Goal: Transaction & Acquisition: Purchase product/service

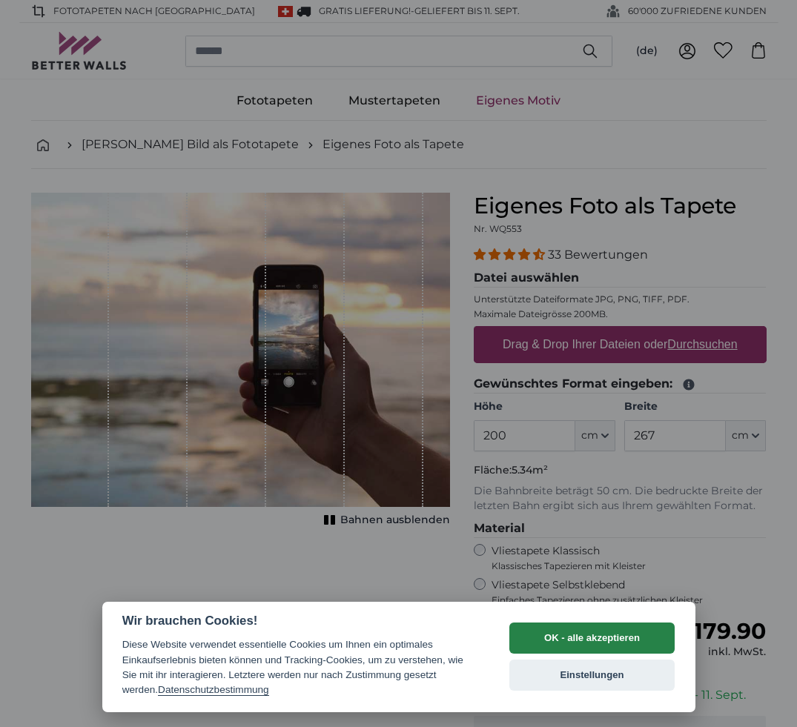
click at [582, 641] on button "OK - alle akzeptieren" at bounding box center [592, 638] width 166 height 31
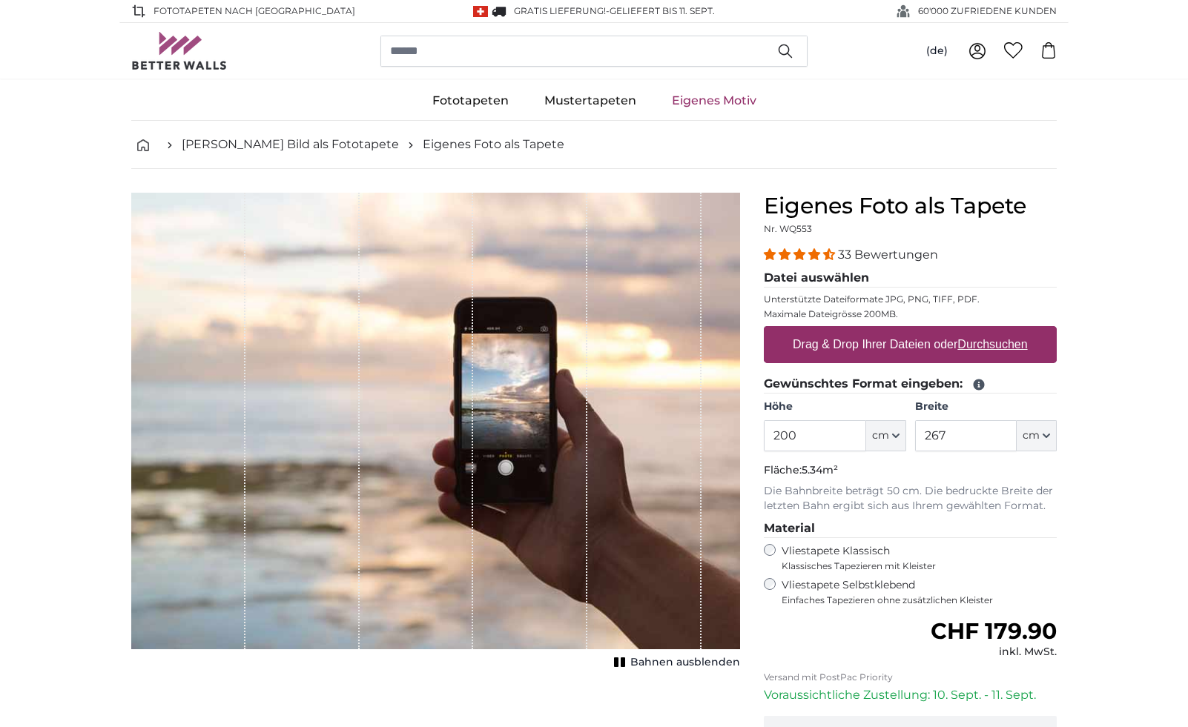
click at [796, 341] on u "Durchsuchen" at bounding box center [993, 344] width 70 height 13
click at [796, 331] on input "Drag & Drop Ihrer Dateien oder Durchsuchen" at bounding box center [910, 328] width 293 height 4
click at [796, 343] on u "Durchsuchen" at bounding box center [993, 344] width 70 height 13
click at [796, 331] on input "Drag & Drop Ihrer Dateien oder Durchsuchen" at bounding box center [910, 328] width 293 height 4
click at [796, 344] on u "Durchsuchen" at bounding box center [993, 344] width 70 height 13
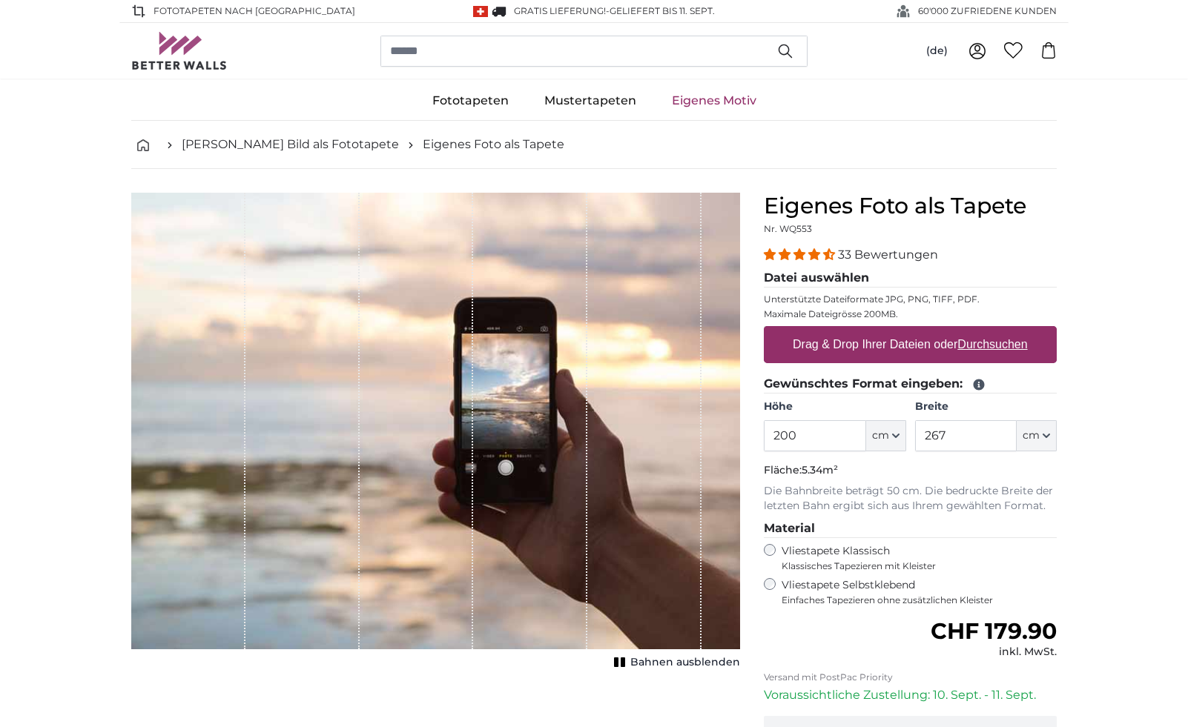
click at [796, 331] on input "Drag & Drop Ihrer Dateien oder Durchsuchen" at bounding box center [910, 328] width 293 height 4
type input "**********"
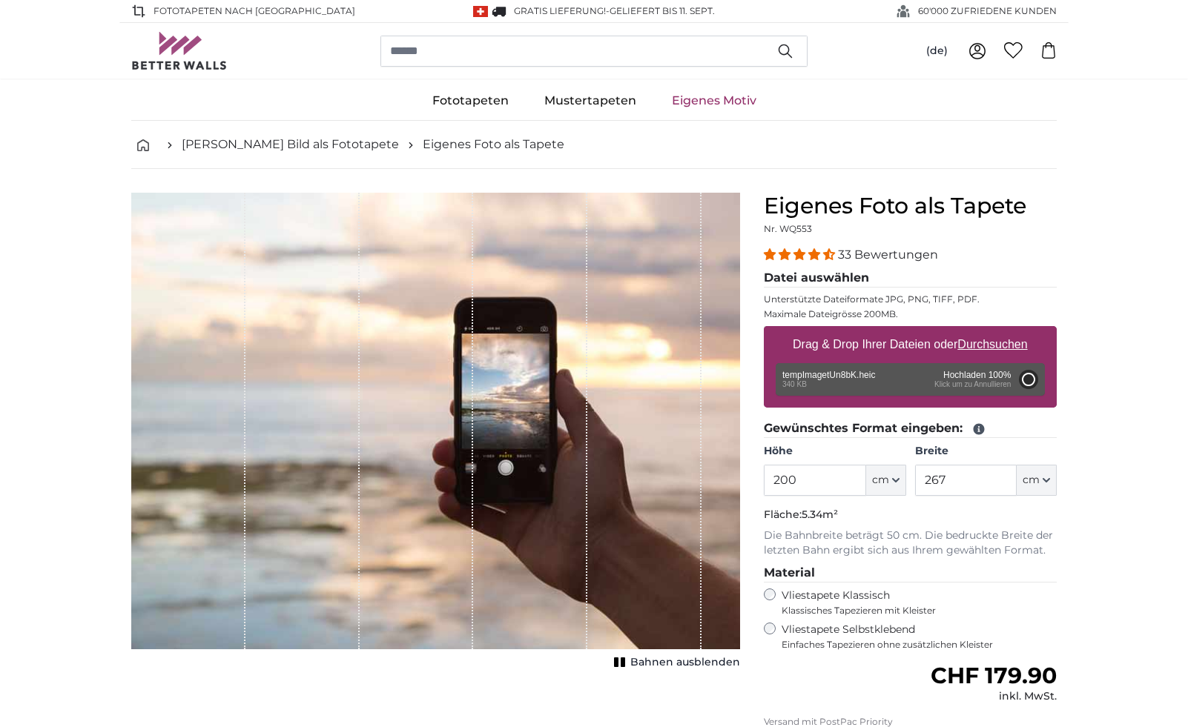
type input "58"
type input "77.1"
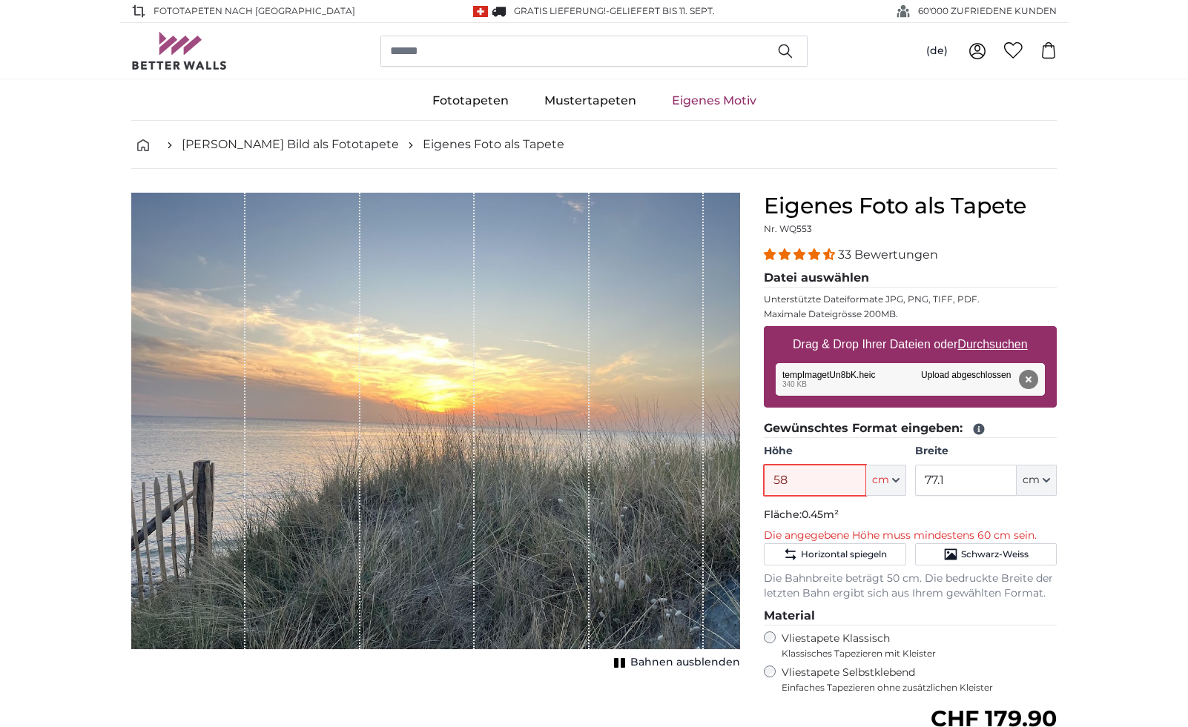
drag, startPoint x: 770, startPoint y: 478, endPoint x: 804, endPoint y: 480, distance: 34.9
click at [796, 480] on input "58" at bounding box center [815, 480] width 102 height 31
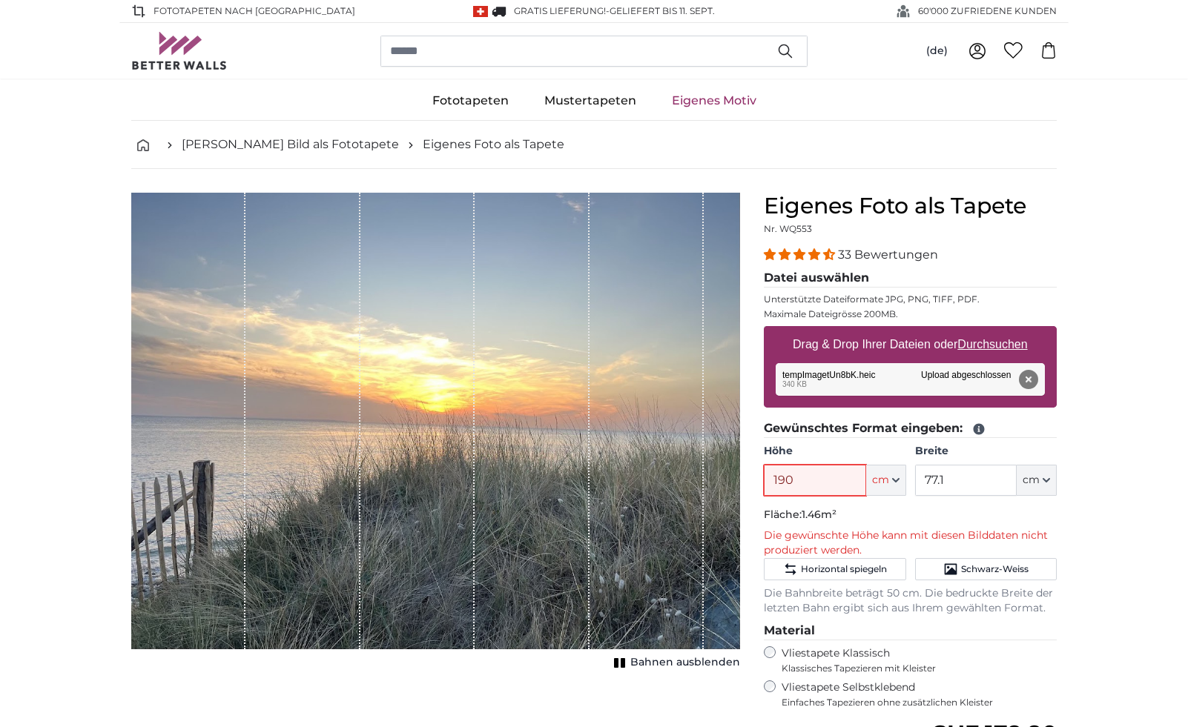
type input "190"
drag, startPoint x: 918, startPoint y: 478, endPoint x: 998, endPoint y: 478, distance: 80.1
click at [796, 478] on input "77.1" at bounding box center [966, 480] width 102 height 31
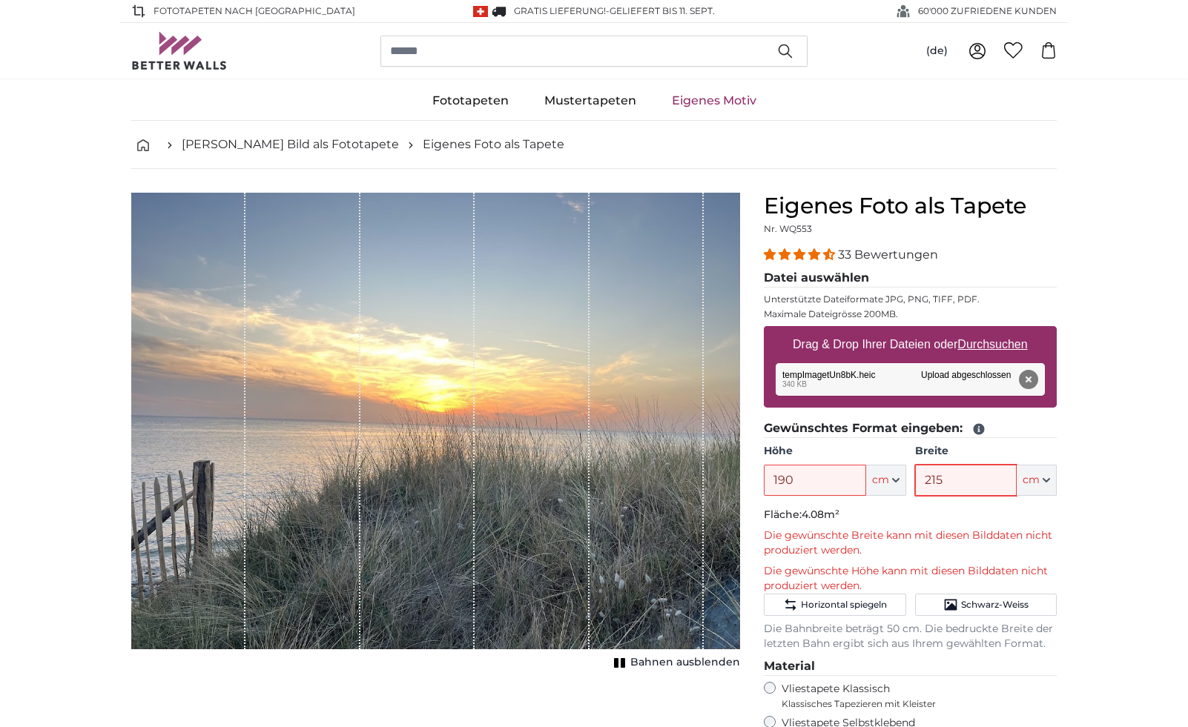
scroll to position [99, 0]
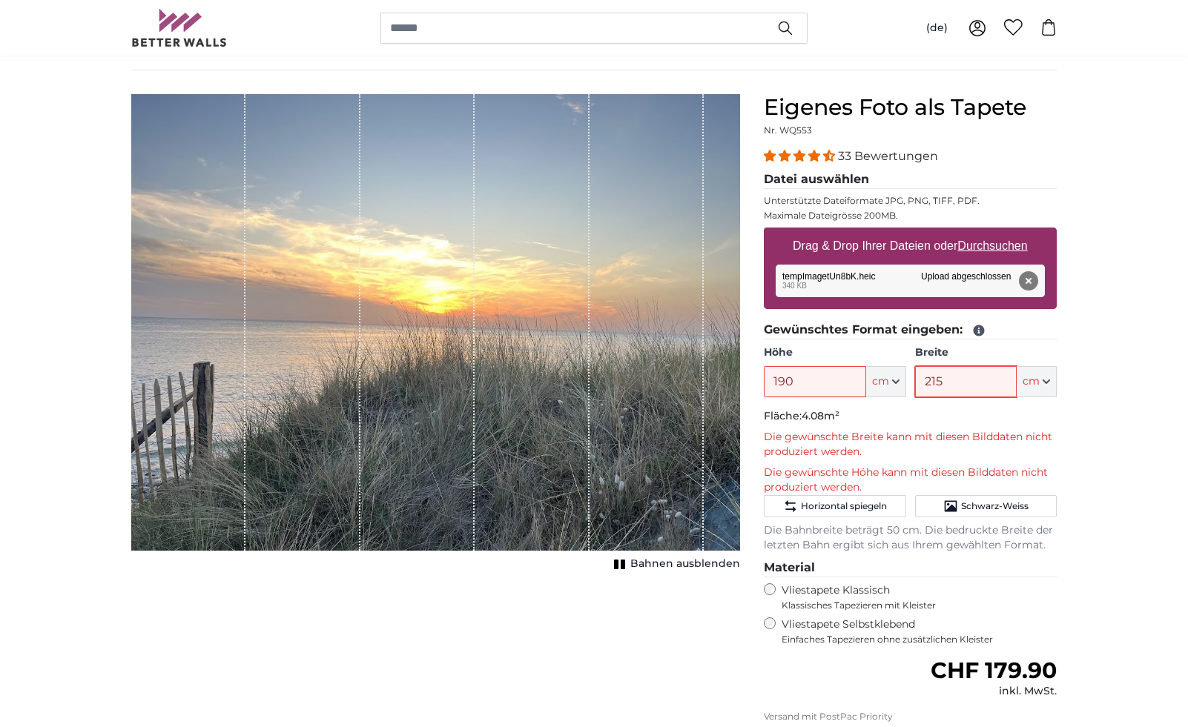
type input "215"
click at [796, 379] on icon "button" at bounding box center [895, 381] width 7 height 7
drag, startPoint x: 772, startPoint y: 379, endPoint x: 852, endPoint y: 390, distance: 80.8
click at [796, 390] on input "190" at bounding box center [815, 381] width 102 height 31
type input "100"
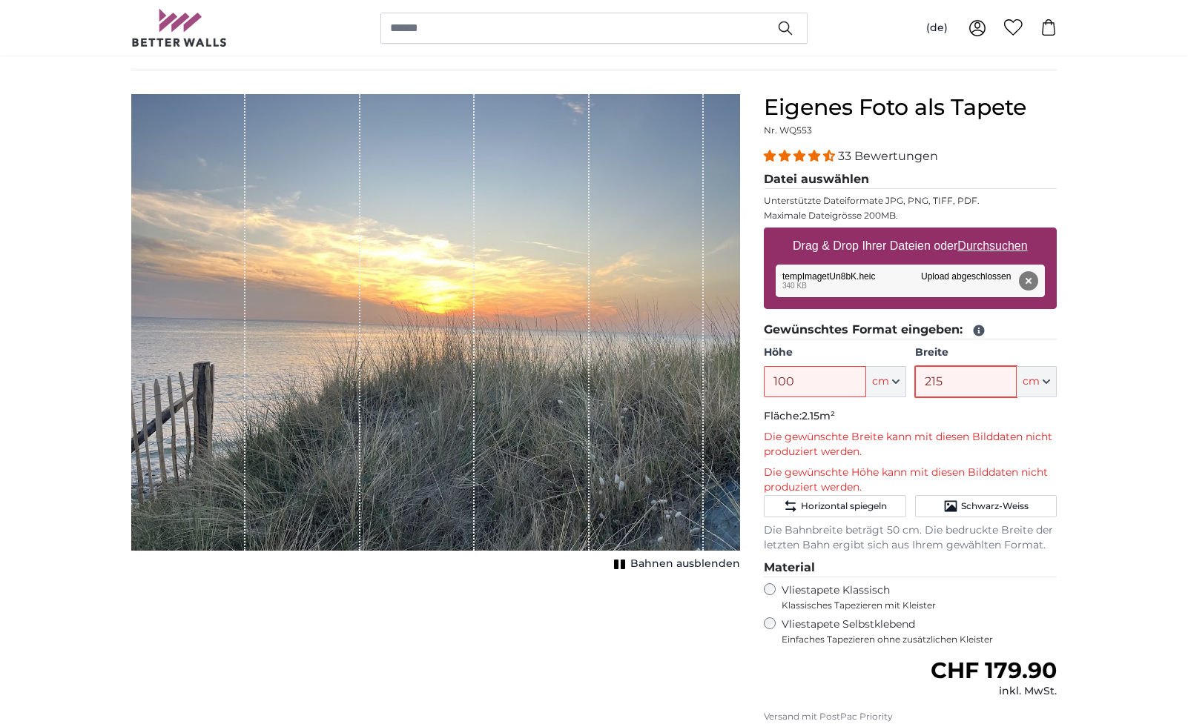
drag, startPoint x: 920, startPoint y: 380, endPoint x: 972, endPoint y: 386, distance: 52.2
click at [796, 386] on input "215" at bounding box center [966, 381] width 102 height 31
type input "430"
drag, startPoint x: 774, startPoint y: 378, endPoint x: 812, endPoint y: 385, distance: 38.4
click at [796, 385] on input "100" at bounding box center [815, 381] width 102 height 31
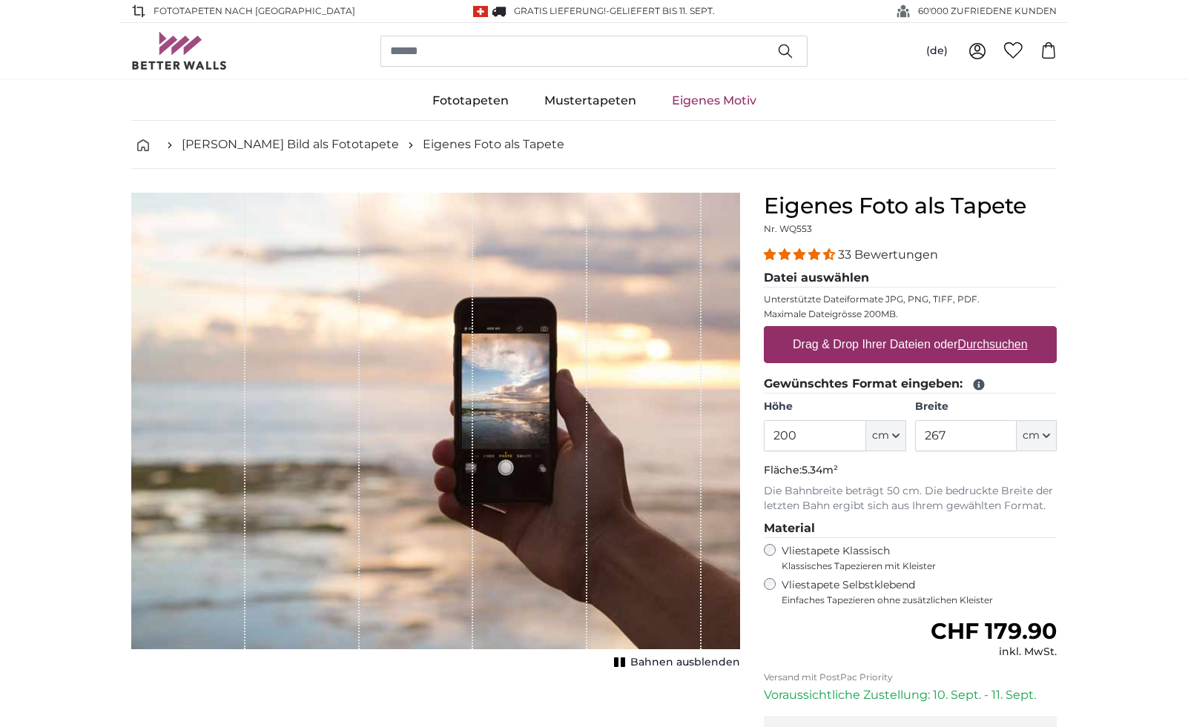
drag, startPoint x: 773, startPoint y: 435, endPoint x: 828, endPoint y: 426, distance: 56.4
click at [828, 426] on input "200" at bounding box center [815, 435] width 102 height 31
drag, startPoint x: 769, startPoint y: 434, endPoint x: 805, endPoint y: 441, distance: 37.1
click at [805, 441] on input "200" at bounding box center [815, 435] width 102 height 31
type input "215"
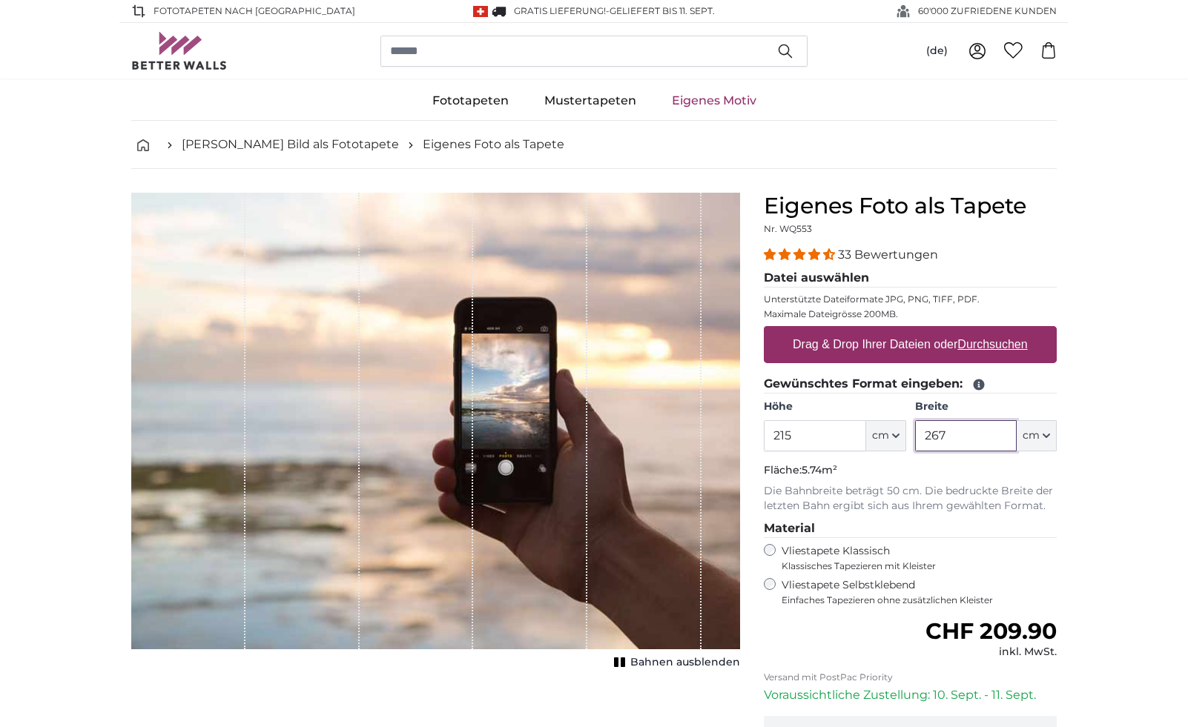
drag, startPoint x: 924, startPoint y: 434, endPoint x: 997, endPoint y: 439, distance: 72.8
click at [997, 439] on input "267" at bounding box center [966, 435] width 102 height 31
type input "190"
click at [973, 342] on u "Durchsuchen" at bounding box center [993, 344] width 70 height 13
click at [973, 331] on input "Drag & Drop Ihrer Dateien oder Durchsuchen" at bounding box center [910, 328] width 293 height 4
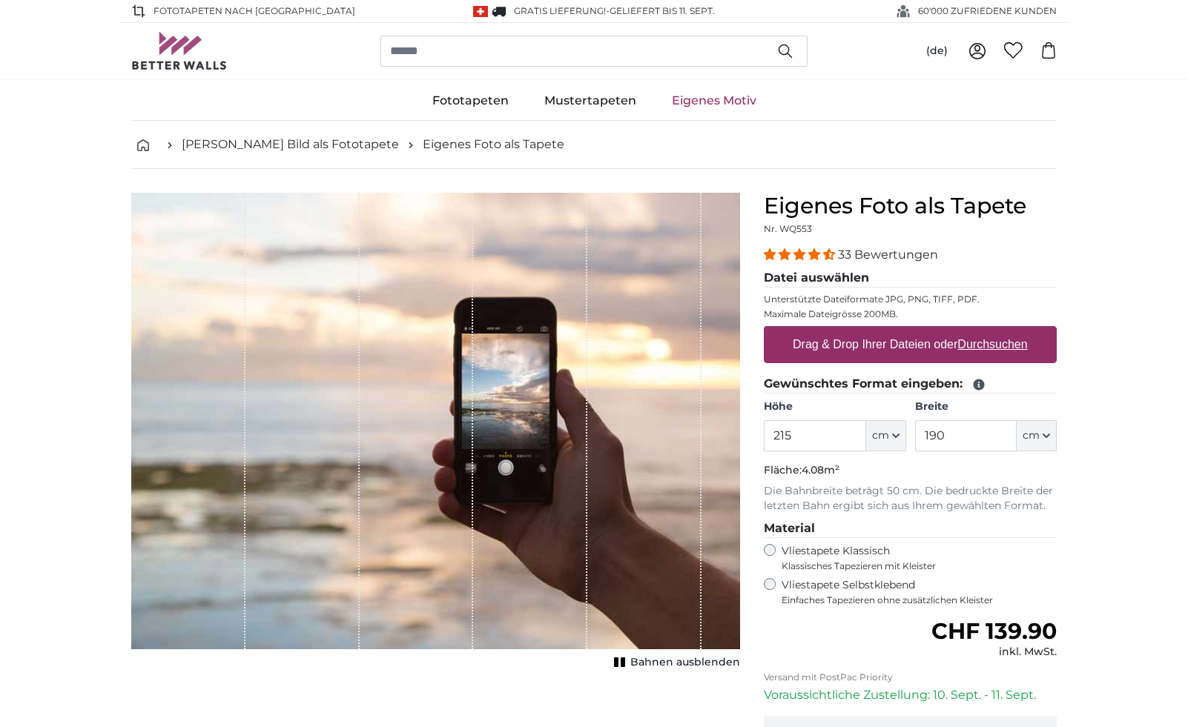
type input "**********"
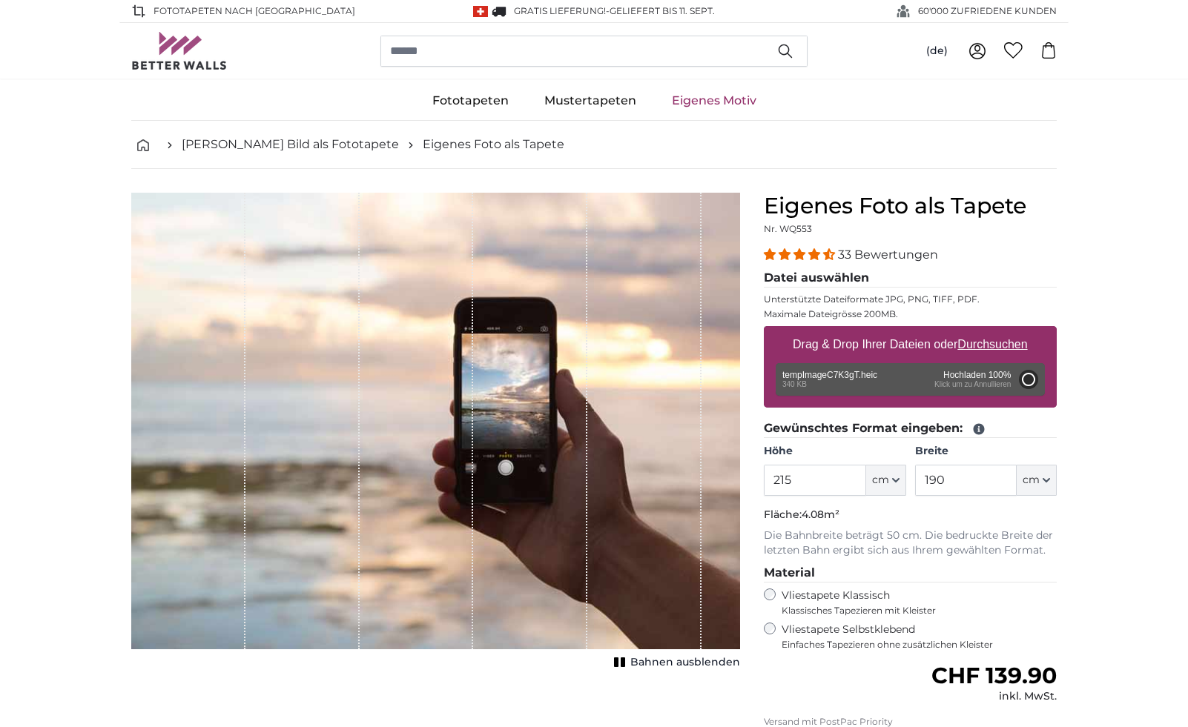
type input "58"
type input "77.1"
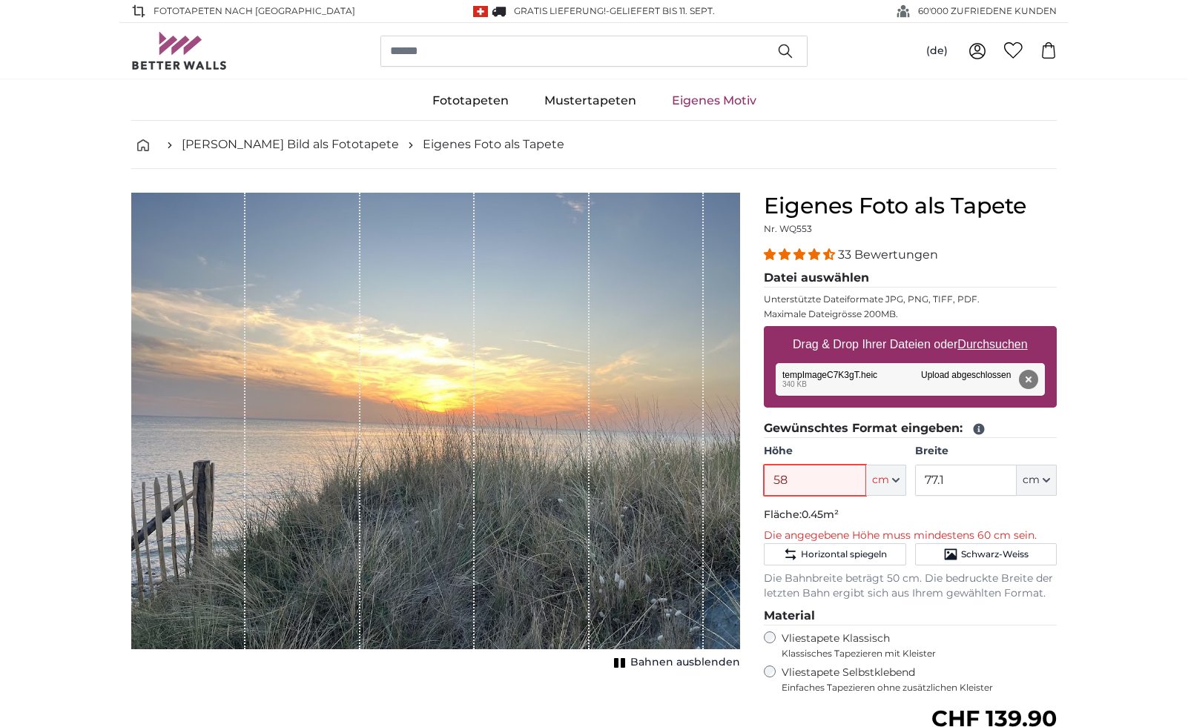
drag, startPoint x: 769, startPoint y: 477, endPoint x: 799, endPoint y: 477, distance: 30.4
click at [799, 477] on input "58" at bounding box center [815, 480] width 102 height 31
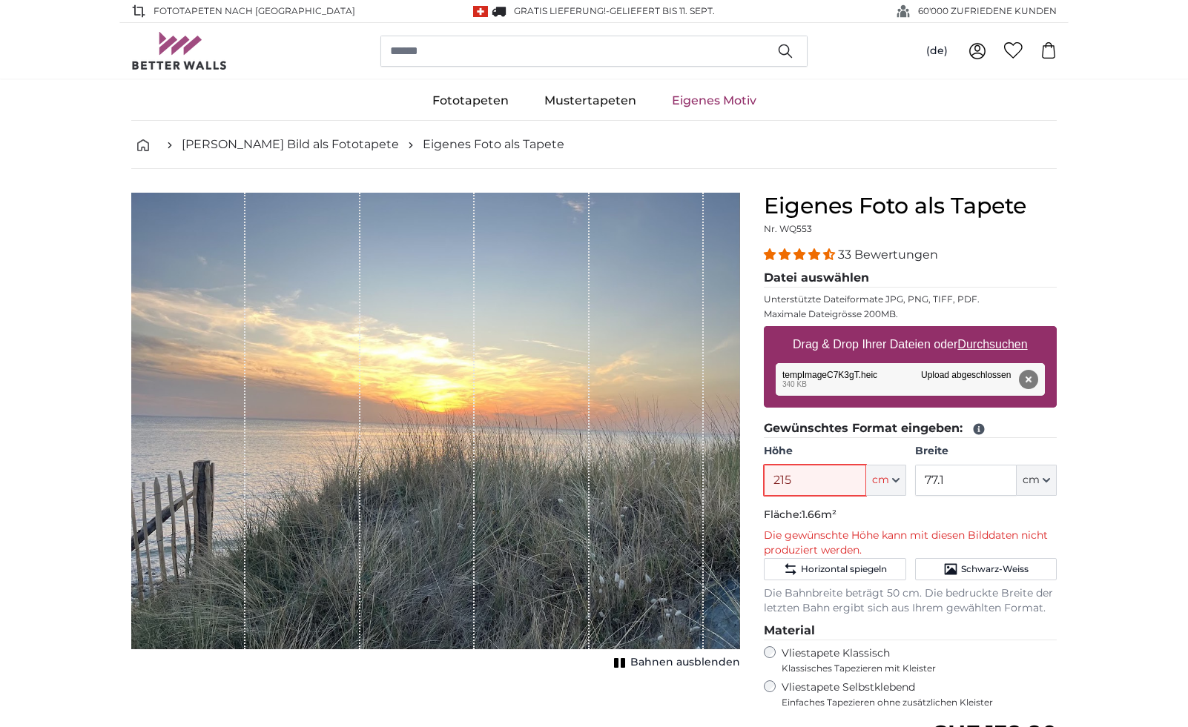
type input "215"
drag, startPoint x: 922, startPoint y: 480, endPoint x: 954, endPoint y: 483, distance: 32.8
click at [954, 483] on input "77.1" at bounding box center [966, 480] width 102 height 31
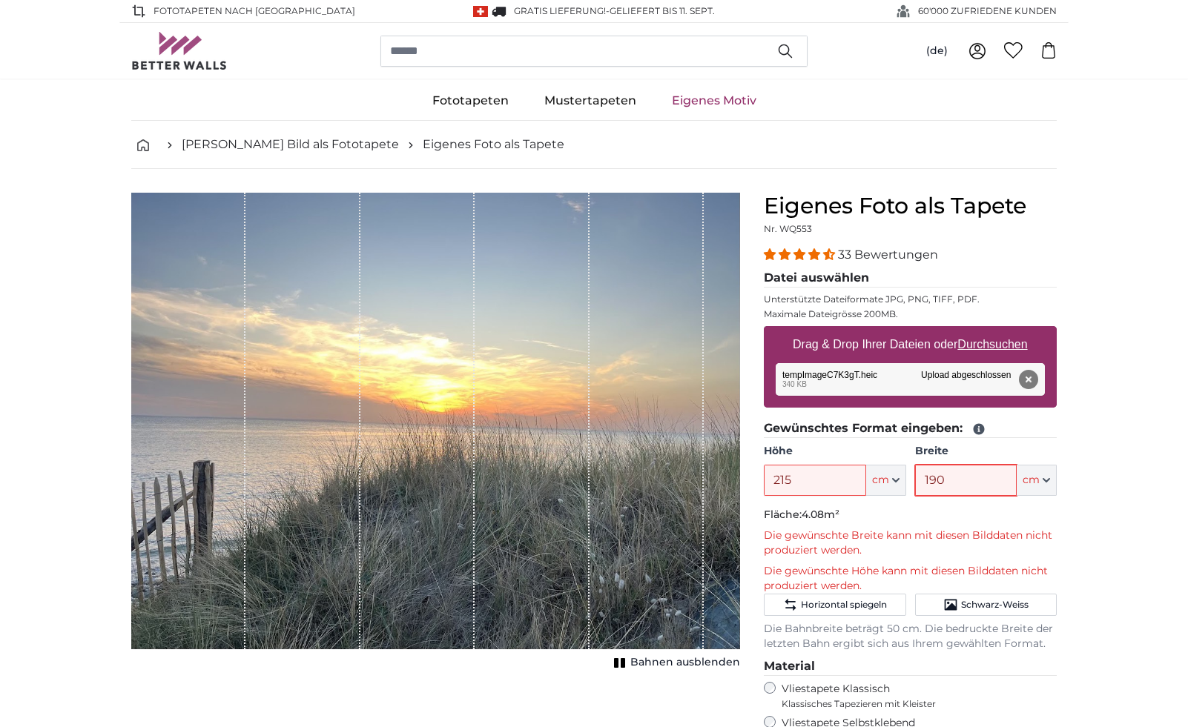
type input "190"
drag, startPoint x: 769, startPoint y: 480, endPoint x: 912, endPoint y: 480, distance: 143.1
click at [912, 480] on div "Höhe 215 ft cm Centimeter (cm) Inches (inch) Feet (ft. in.) Breite 190 ft cm Ce…" at bounding box center [910, 470] width 293 height 52
type input "100"
drag, startPoint x: 919, startPoint y: 477, endPoint x: 990, endPoint y: 482, distance: 72.1
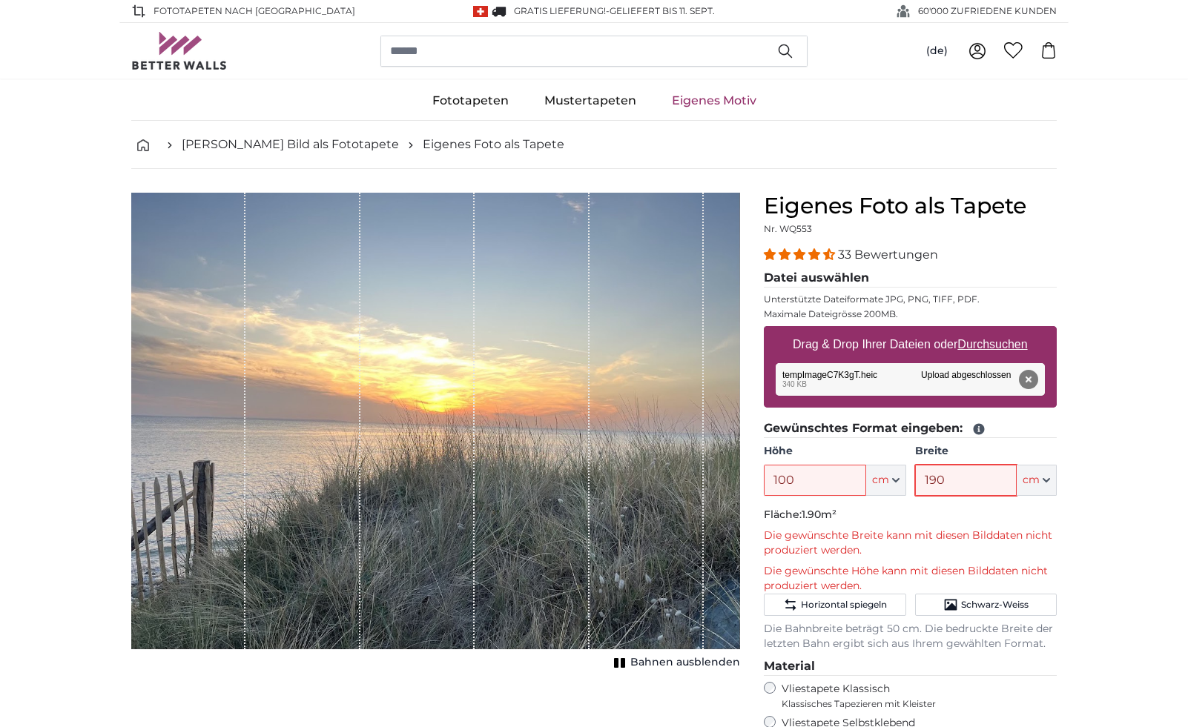
click at [990, 482] on input "190" at bounding box center [966, 480] width 102 height 31
type input "400"
click at [862, 599] on span "Horizontal spiegeln" at bounding box center [844, 605] width 86 height 12
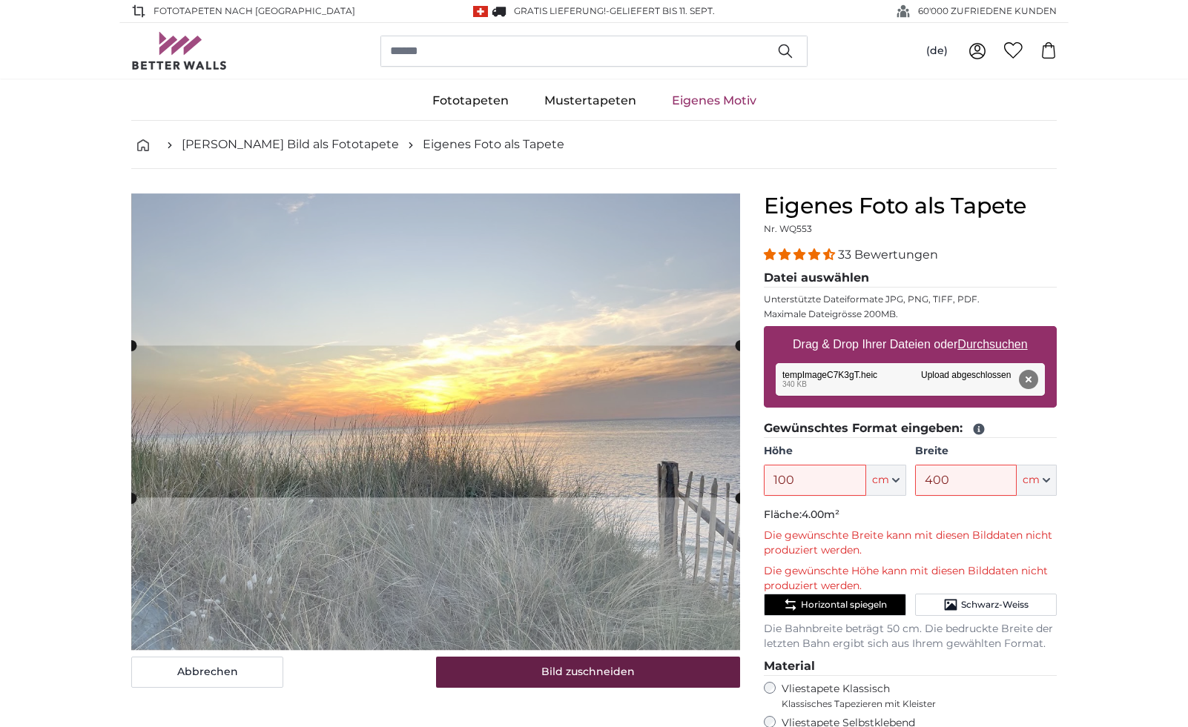
click at [561, 671] on button "Bild zuschneiden" at bounding box center [588, 672] width 305 height 31
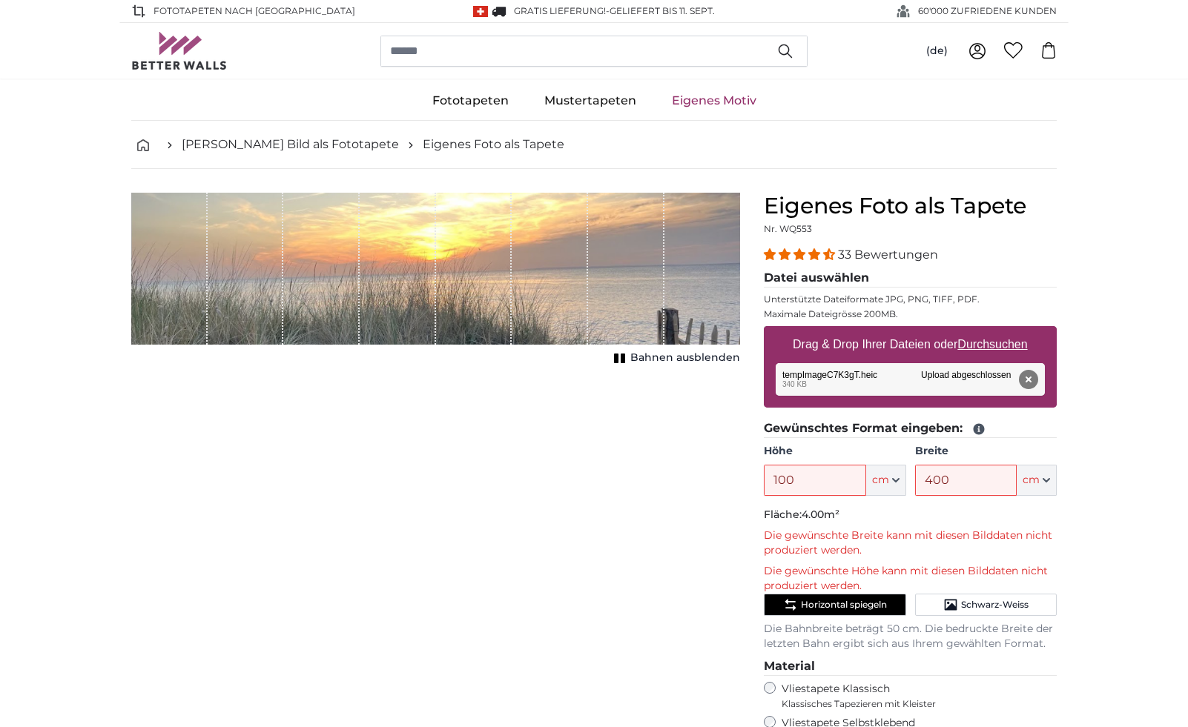
click at [532, 262] on div "1 of 1" at bounding box center [550, 269] width 76 height 152
click at [870, 600] on span "Horizontal spiegeln" at bounding box center [844, 605] width 86 height 12
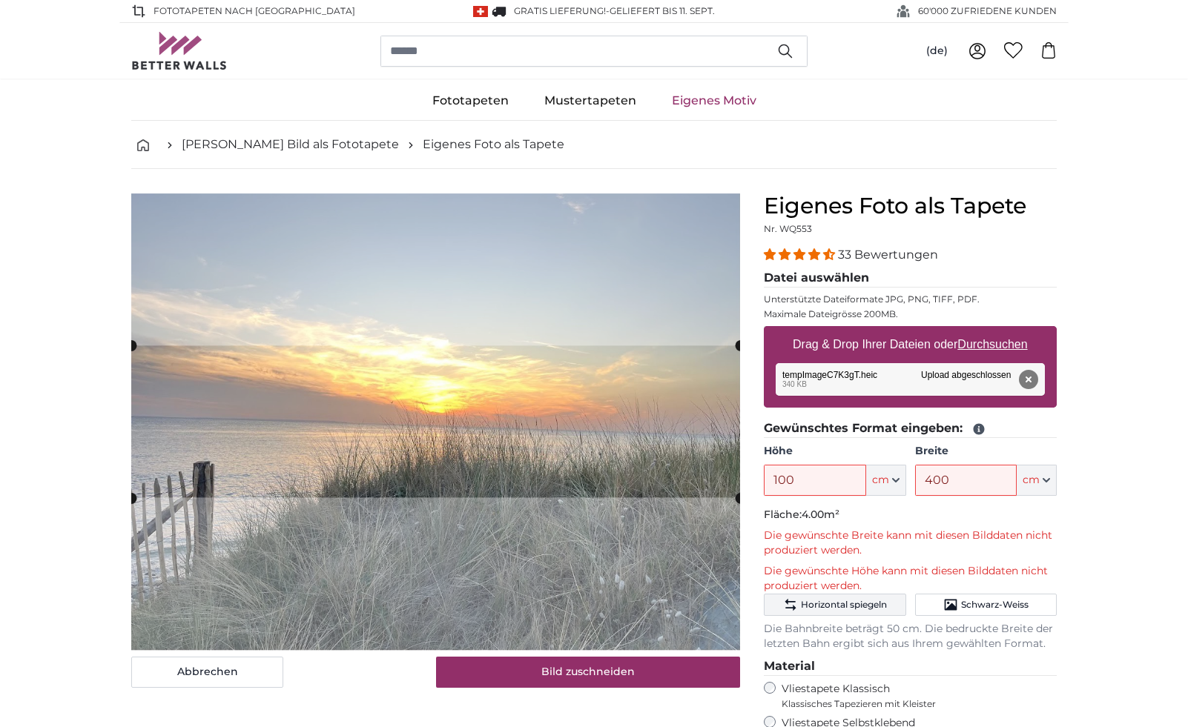
click at [870, 600] on span "Horizontal spiegeln" at bounding box center [844, 605] width 86 height 12
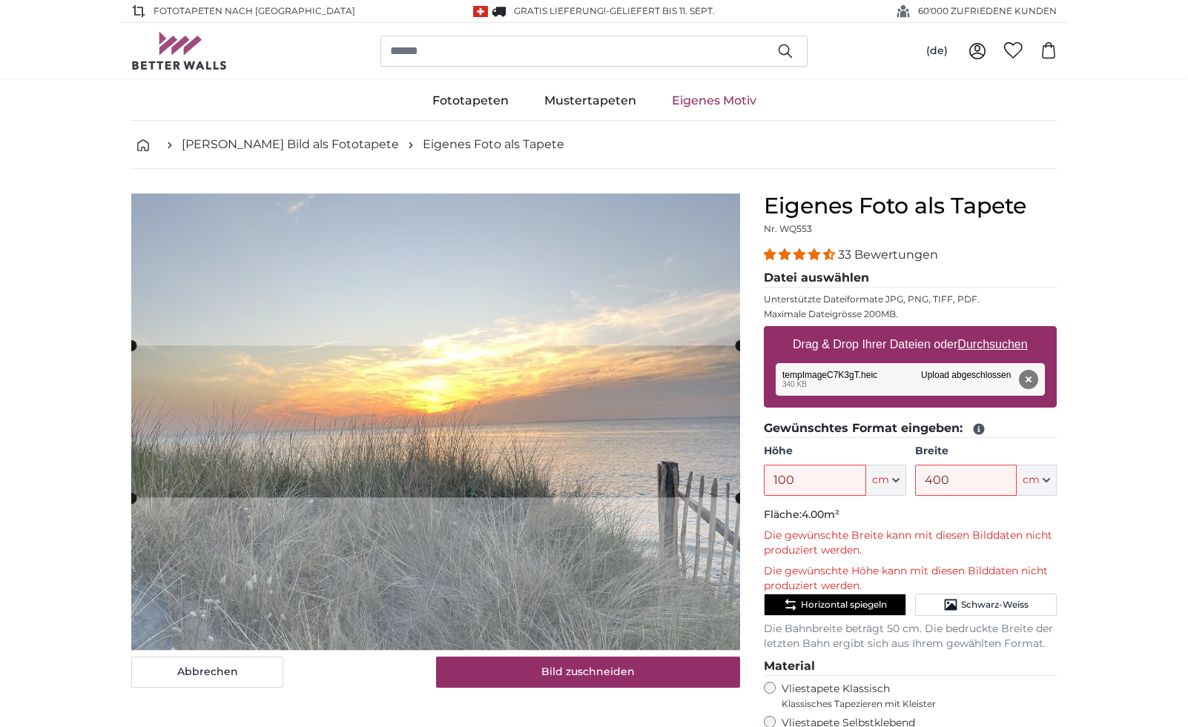
click at [870, 600] on span "Horizontal spiegeln" at bounding box center [844, 605] width 86 height 12
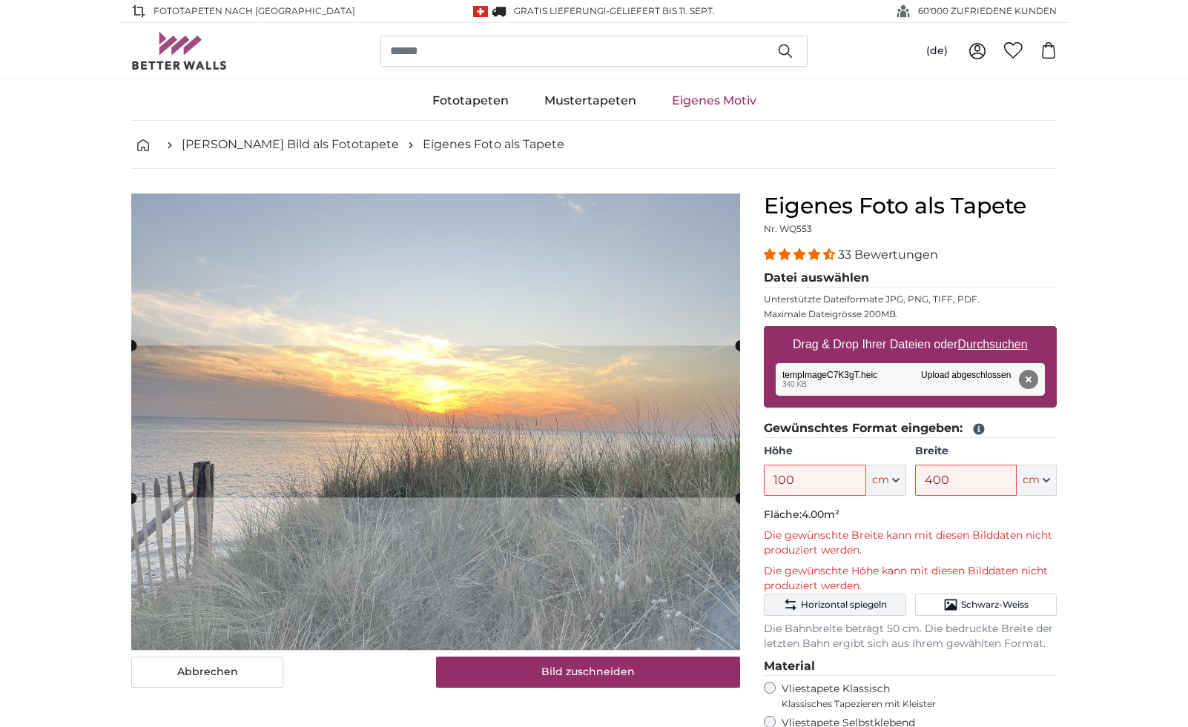
click at [870, 600] on span "Horizontal spiegeln" at bounding box center [844, 605] width 86 height 12
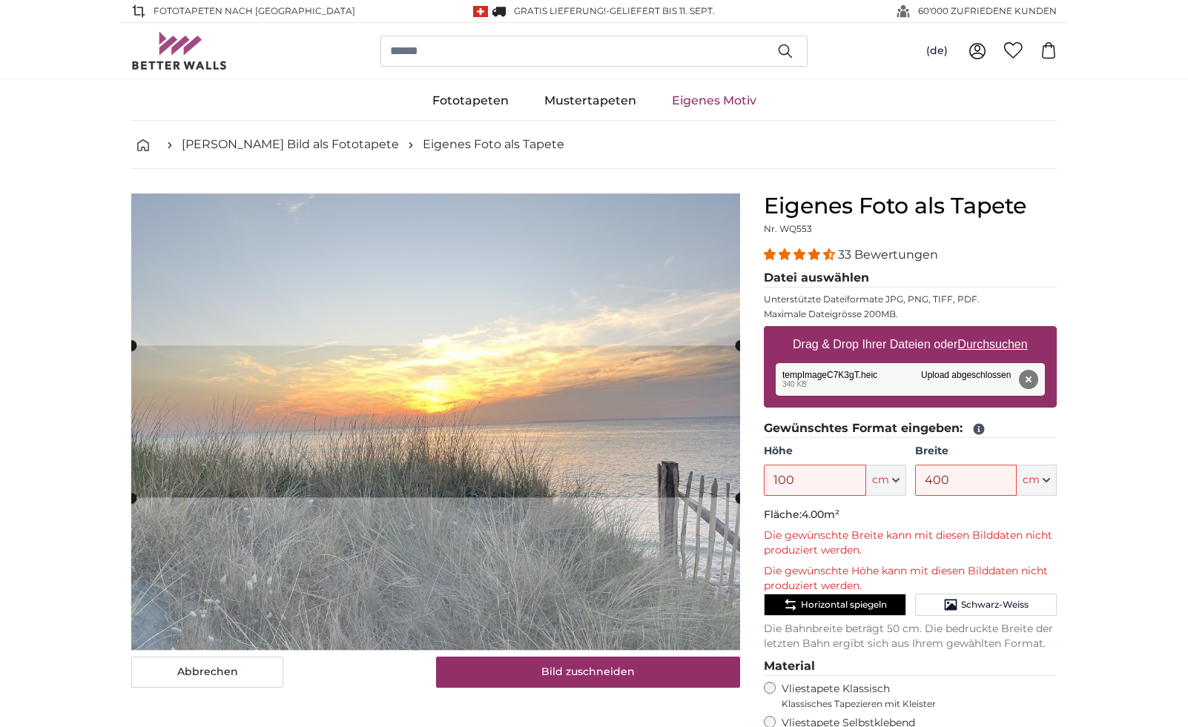
click at [870, 600] on span "Horizontal spiegeln" at bounding box center [844, 605] width 86 height 12
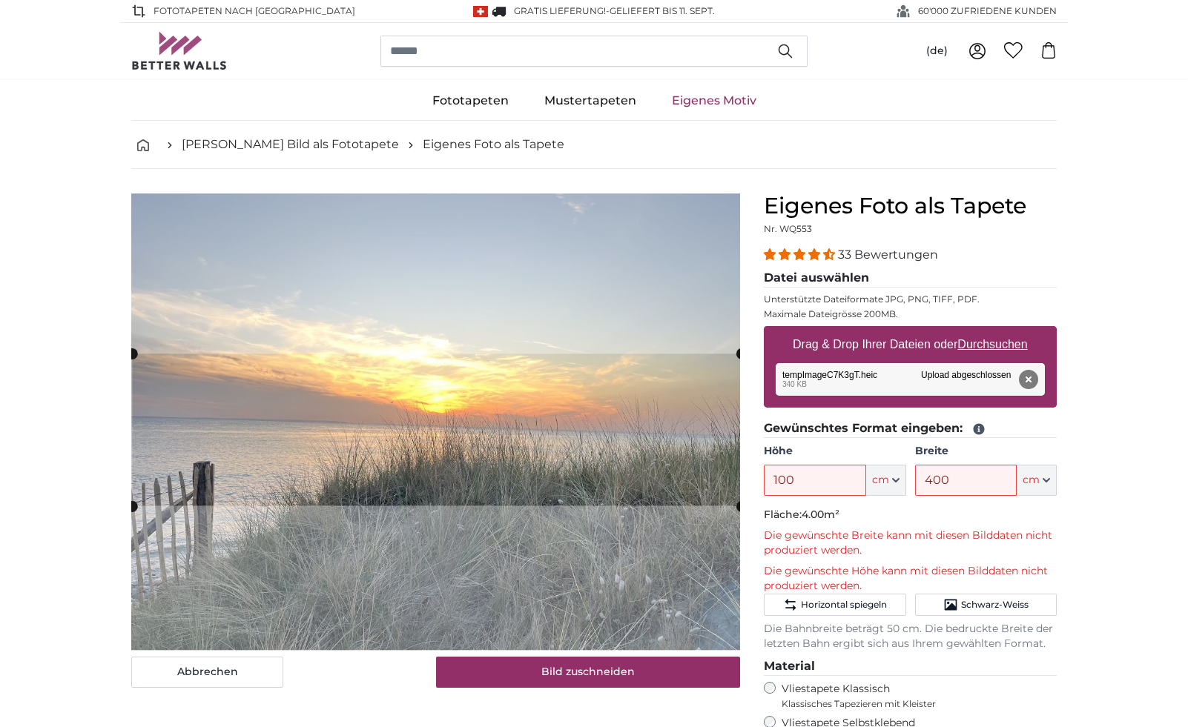
click at [433, 408] on cropper-handle at bounding box center [436, 430] width 609 height 152
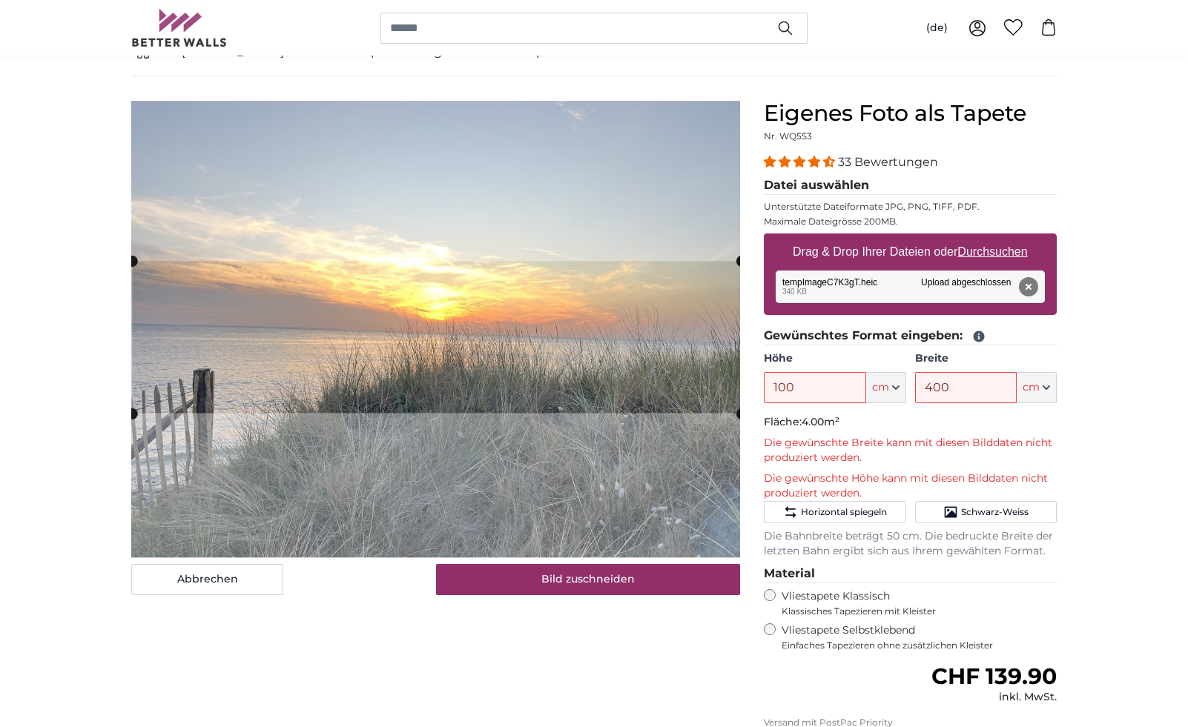
scroll to position [96, 0]
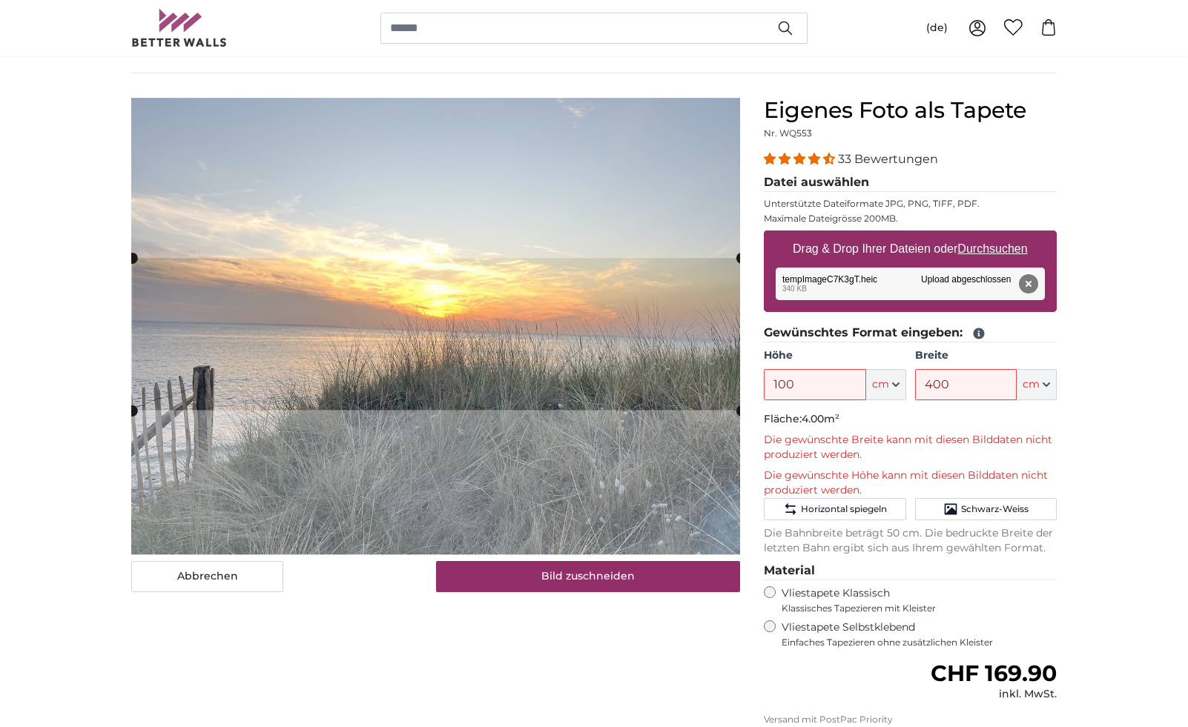
click at [527, 345] on cropper-handle at bounding box center [436, 334] width 609 height 152
click at [572, 580] on button "Bild zuschneiden" at bounding box center [588, 576] width 305 height 31
